Goal: Information Seeking & Learning: Learn about a topic

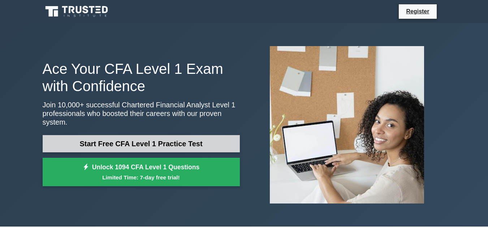
click at [132, 137] on link "Start Free CFA Level 1 Practice Test" at bounding box center [141, 143] width 197 height 17
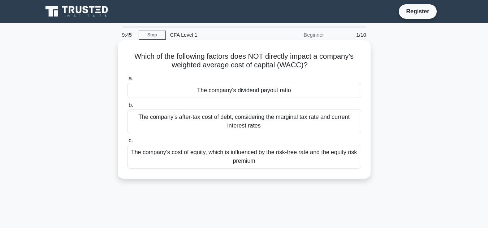
click at [247, 160] on div "The company's cost of equity, which is influenced by the risk-free rate and the…" at bounding box center [244, 157] width 234 height 24
click at [127, 143] on input "c. The company's cost of equity, which is influenced by the risk-free rate and …" at bounding box center [127, 141] width 0 height 5
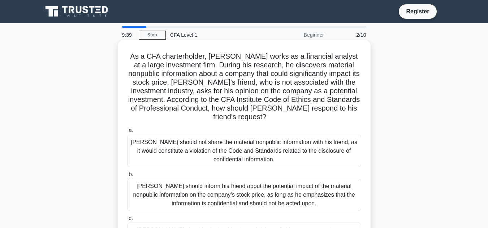
click at [231, 154] on div "[PERSON_NAME] should not share the material nonpublic information with his frie…" at bounding box center [244, 151] width 234 height 32
click at [127, 133] on input "a. [PERSON_NAME] should not share the material nonpublic information with his f…" at bounding box center [127, 130] width 0 height 5
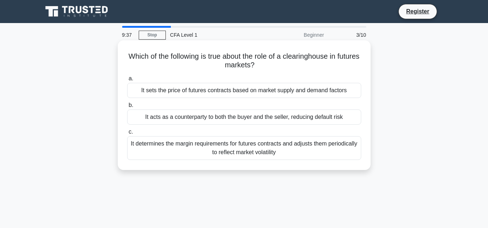
click at [244, 116] on div "It acts as a counterparty to both the buyer and the seller, reducing default ri…" at bounding box center [244, 117] width 234 height 15
click at [127, 108] on input "b. It acts as a counterparty to both the buyer and the seller, reducing default…" at bounding box center [127, 105] width 0 height 5
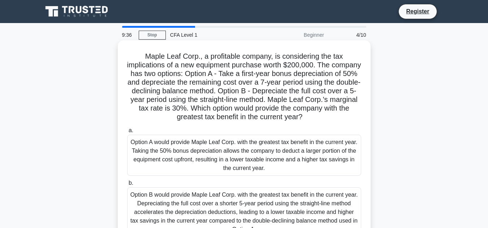
click at [250, 160] on div "Option A would provide Maple Leaf Corp. with the greatest tax benefit in the cu…" at bounding box center [244, 155] width 234 height 41
click at [127, 133] on input "a. Option A would provide Maple Leaf Corp. with the greatest tax benefit in the…" at bounding box center [127, 130] width 0 height 5
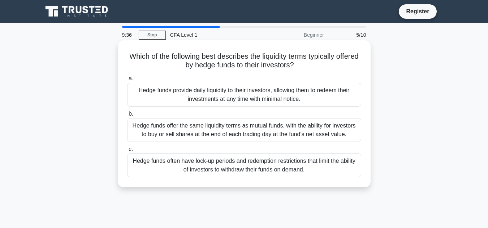
click at [252, 154] on div "Hedge funds often have lock-up periods and redemption restrictions that limit t…" at bounding box center [244, 166] width 234 height 24
click at [127, 152] on input "c. Hedge funds often have lock-up periods and redemption restrictions that limi…" at bounding box center [127, 149] width 0 height 5
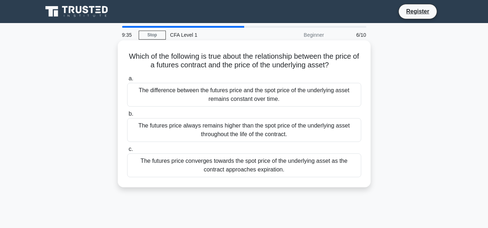
click at [251, 129] on div "The futures price always remains higher than the spot price of the underlying a…" at bounding box center [244, 130] width 234 height 24
click at [127, 117] on input "b. The futures price always remains higher than the spot price of the underlyin…" at bounding box center [127, 114] width 0 height 5
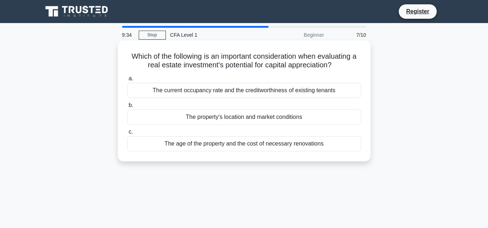
click at [251, 120] on div "The property's location and market conditions" at bounding box center [244, 117] width 234 height 15
click at [127, 108] on input "b. The property's location and market conditions" at bounding box center [127, 105] width 0 height 5
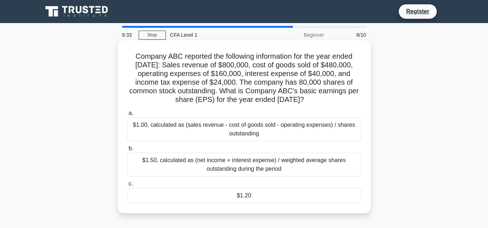
click at [245, 132] on div "$1.00, calculated as (sales revenue - cost of goods sold - operating expenses) …" at bounding box center [244, 130] width 234 height 24
click at [127, 116] on input "a. $1.00, calculated as (sales revenue - cost of goods sold - operating expense…" at bounding box center [127, 113] width 0 height 5
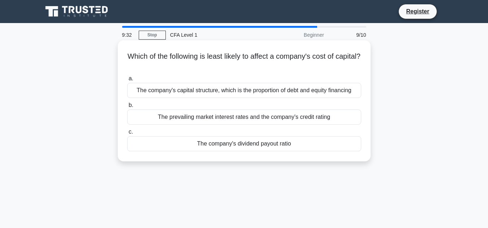
click at [245, 126] on div "a. The company's capital structure, which is the proportion of debt and equity …" at bounding box center [244, 113] width 242 height 80
click at [240, 115] on div "The prevailing market interest rates and the company's credit rating" at bounding box center [244, 117] width 234 height 15
click at [127, 108] on input "b. The prevailing market interest rates and the company's credit rating" at bounding box center [127, 105] width 0 height 5
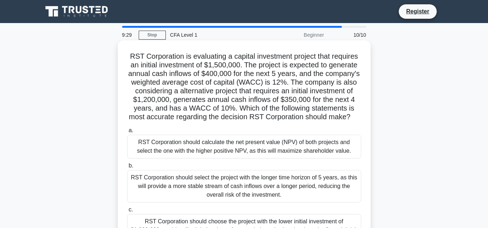
click at [232, 178] on div "RST Corporation should select the project with the longer time horizon of 5 yea…" at bounding box center [244, 186] width 234 height 32
click at [127, 169] on input "b. RST Corporation should select the project with the longer time horizon of 5 …" at bounding box center [127, 166] width 0 height 5
